Goal: Task Accomplishment & Management: Complete application form

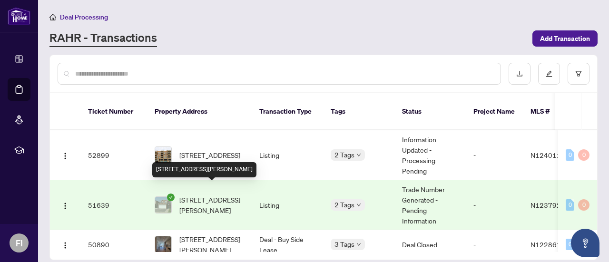
click at [196, 195] on span "[STREET_ADDRESS][PERSON_NAME]" at bounding box center [211, 205] width 65 height 21
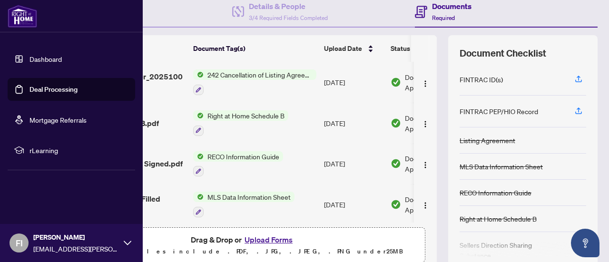
click at [52, 87] on link "Deal Processing" at bounding box center [53, 89] width 48 height 9
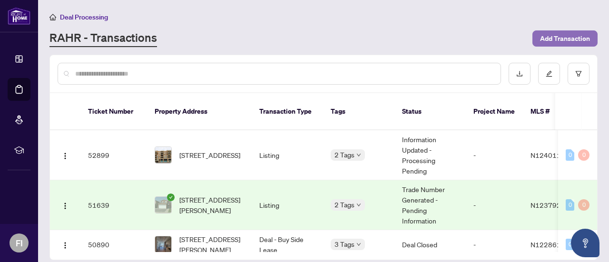
click at [571, 35] on span "Add Transaction" at bounding box center [565, 38] width 50 height 15
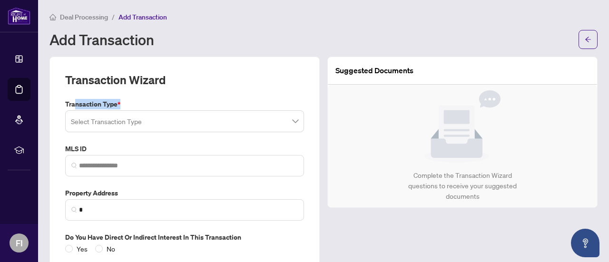
click at [75, 108] on div "Transaction Type * Select Transaction Type" at bounding box center [184, 115] width 246 height 33
click at [80, 122] on input "search" at bounding box center [180, 122] width 219 height 21
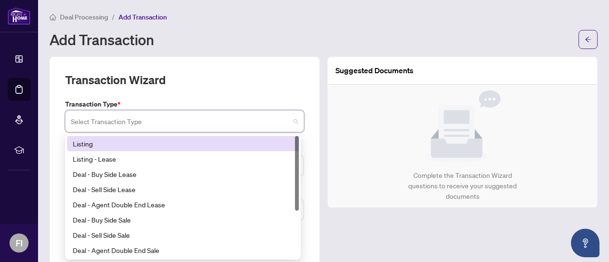
click at [78, 141] on div "Listing" at bounding box center [183, 143] width 220 height 10
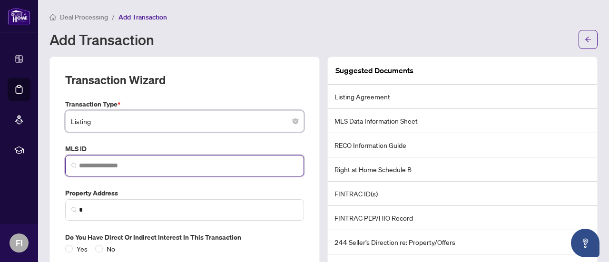
click at [98, 164] on input "search" at bounding box center [188, 166] width 219 height 10
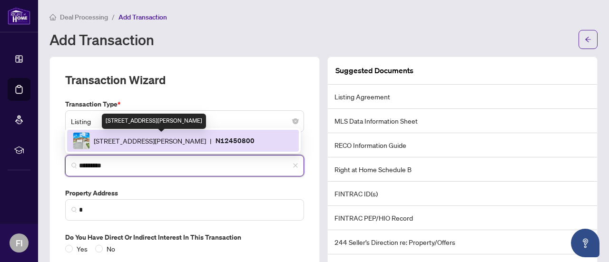
click at [123, 138] on span "[STREET_ADDRESS][PERSON_NAME]" at bounding box center [150, 141] width 112 height 10
type input "*********"
type input "**********"
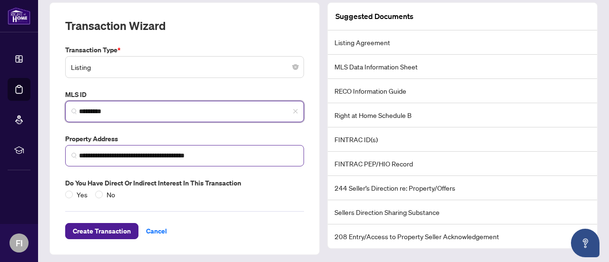
scroll to position [56, 0]
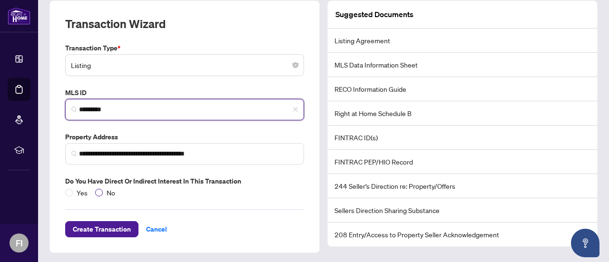
type input "*********"
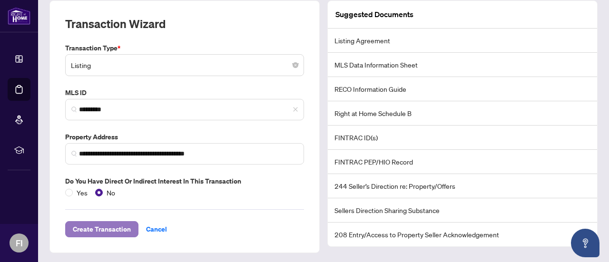
click at [90, 224] on span "Create Transaction" at bounding box center [102, 229] width 58 height 15
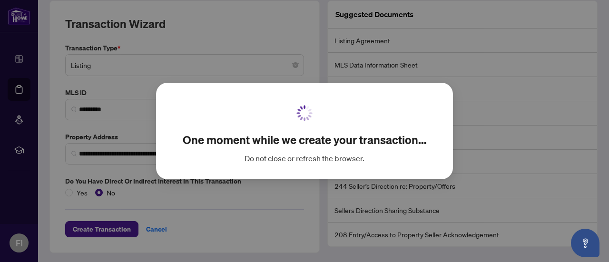
scroll to position [45, 0]
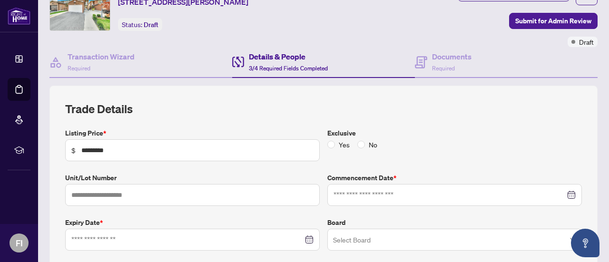
type input "**********"
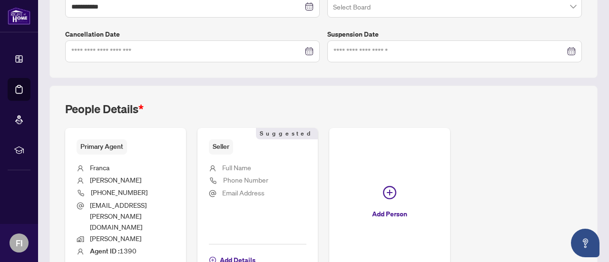
scroll to position [322, 0]
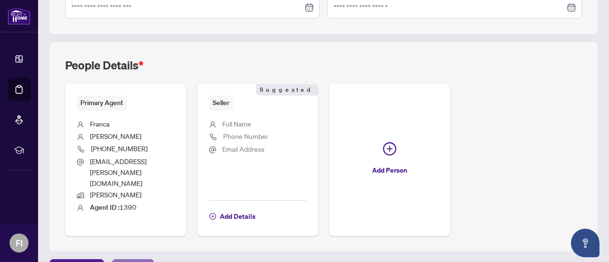
click at [135, 260] on span "Next Tab" at bounding box center [132, 267] width 27 height 15
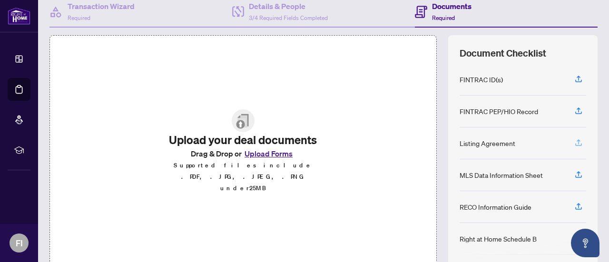
click at [574, 139] on icon "button" at bounding box center [578, 142] width 9 height 9
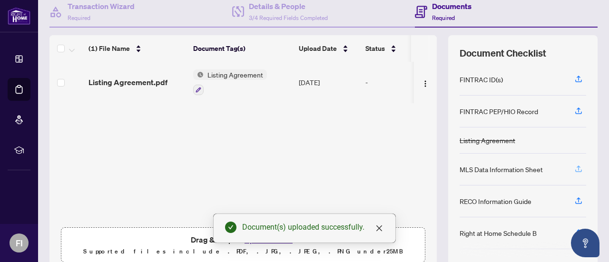
click at [577, 166] on icon "button" at bounding box center [579, 168] width 4 height 5
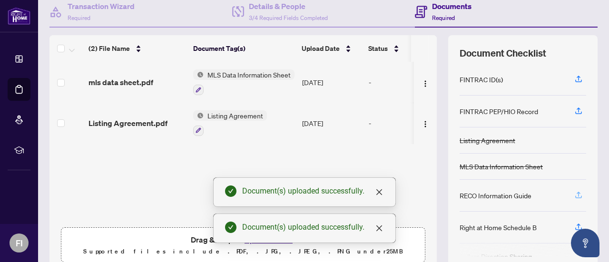
click at [574, 191] on icon "button" at bounding box center [578, 195] width 9 height 9
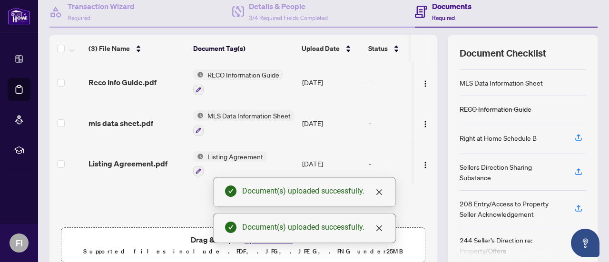
scroll to position [92, 0]
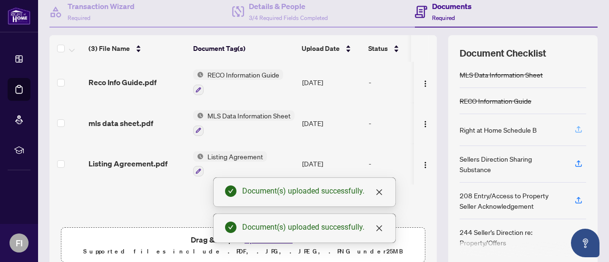
click at [575, 128] on icon "button" at bounding box center [578, 129] width 9 height 9
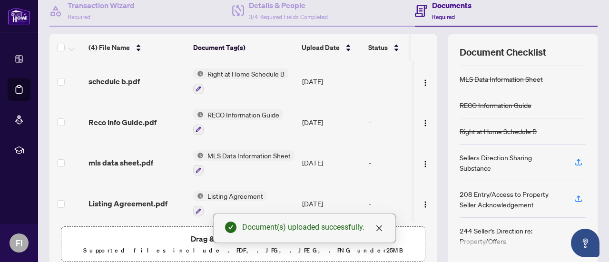
scroll to position [0, 0]
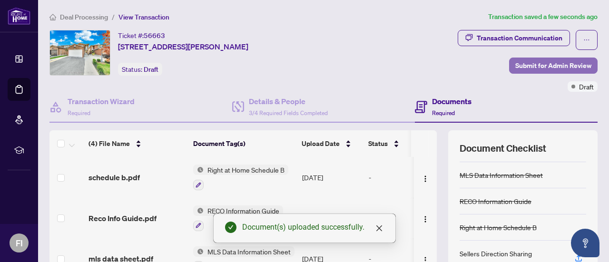
click at [540, 67] on span "Submit for Admin Review" at bounding box center [553, 65] width 76 height 15
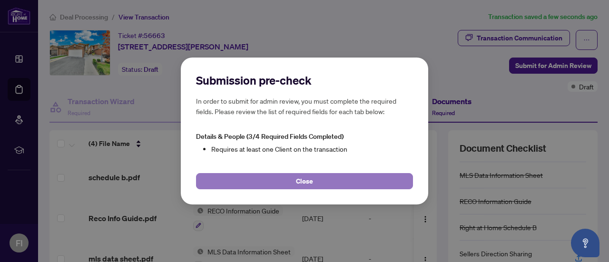
click at [310, 178] on span "Close" at bounding box center [304, 181] width 17 height 15
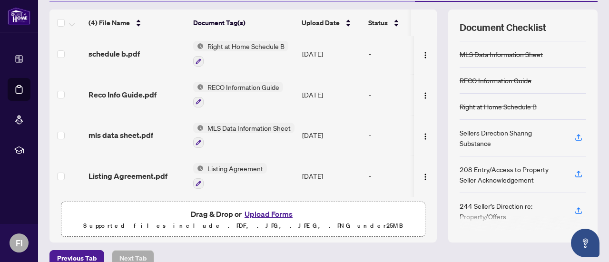
scroll to position [135, 0]
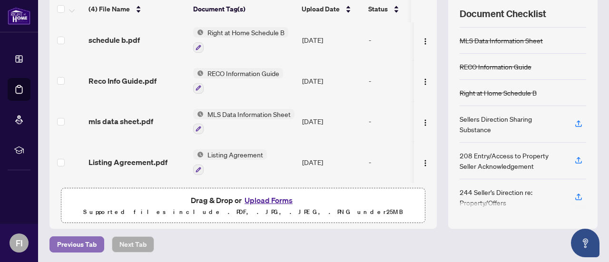
click at [68, 242] on span "Previous Tab" at bounding box center [76, 244] width 39 height 15
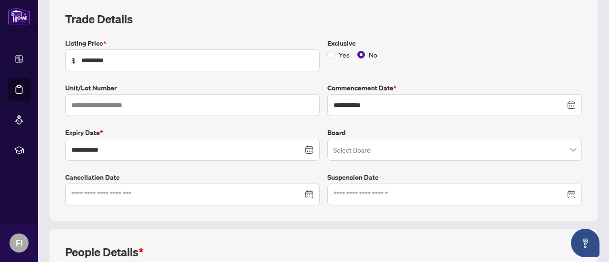
scroll to position [322, 0]
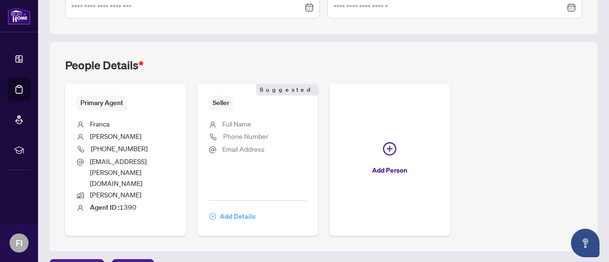
click at [255, 209] on span "Add Details" at bounding box center [238, 216] width 36 height 15
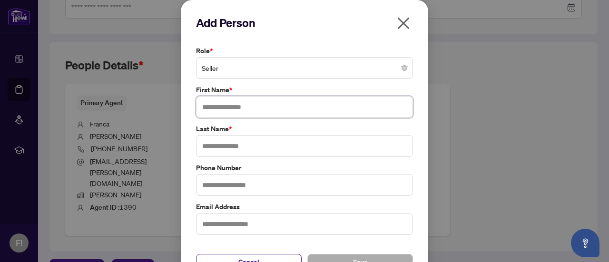
click at [211, 109] on input "text" at bounding box center [304, 107] width 217 height 22
type input "****"
drag, startPoint x: 232, startPoint y: 147, endPoint x: 227, endPoint y: 144, distance: 5.1
click at [230, 146] on input "text" at bounding box center [304, 146] width 217 height 22
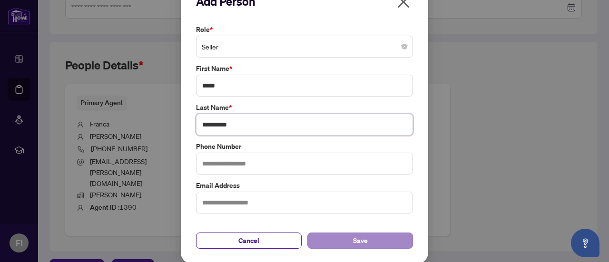
type input "**********"
click at [347, 236] on button "Save" at bounding box center [360, 241] width 106 height 16
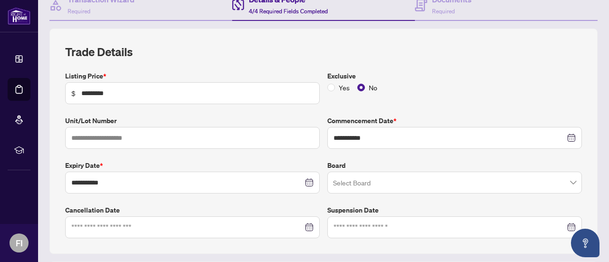
scroll to position [0, 0]
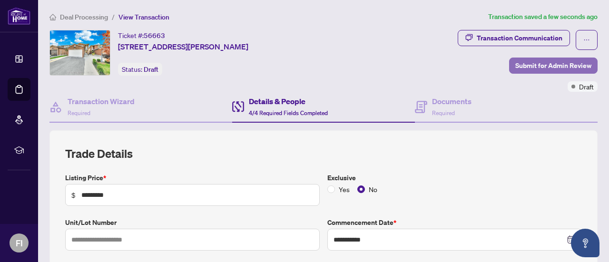
click at [555, 61] on span "Submit for Admin Review" at bounding box center [553, 65] width 76 height 15
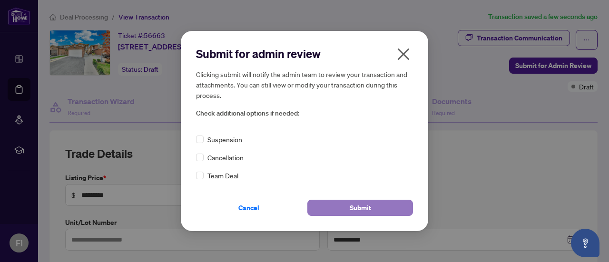
click at [360, 210] on span "Submit" at bounding box center [360, 207] width 21 height 15
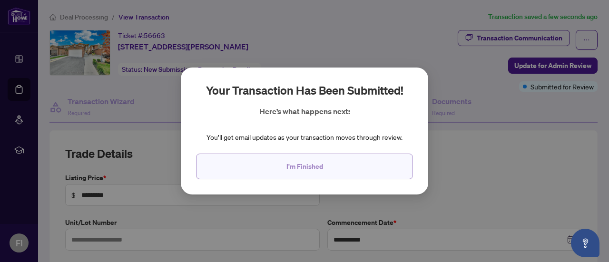
click at [306, 168] on span "I'm Finished" at bounding box center [304, 166] width 37 height 15
